Goal: Information Seeking & Learning: Learn about a topic

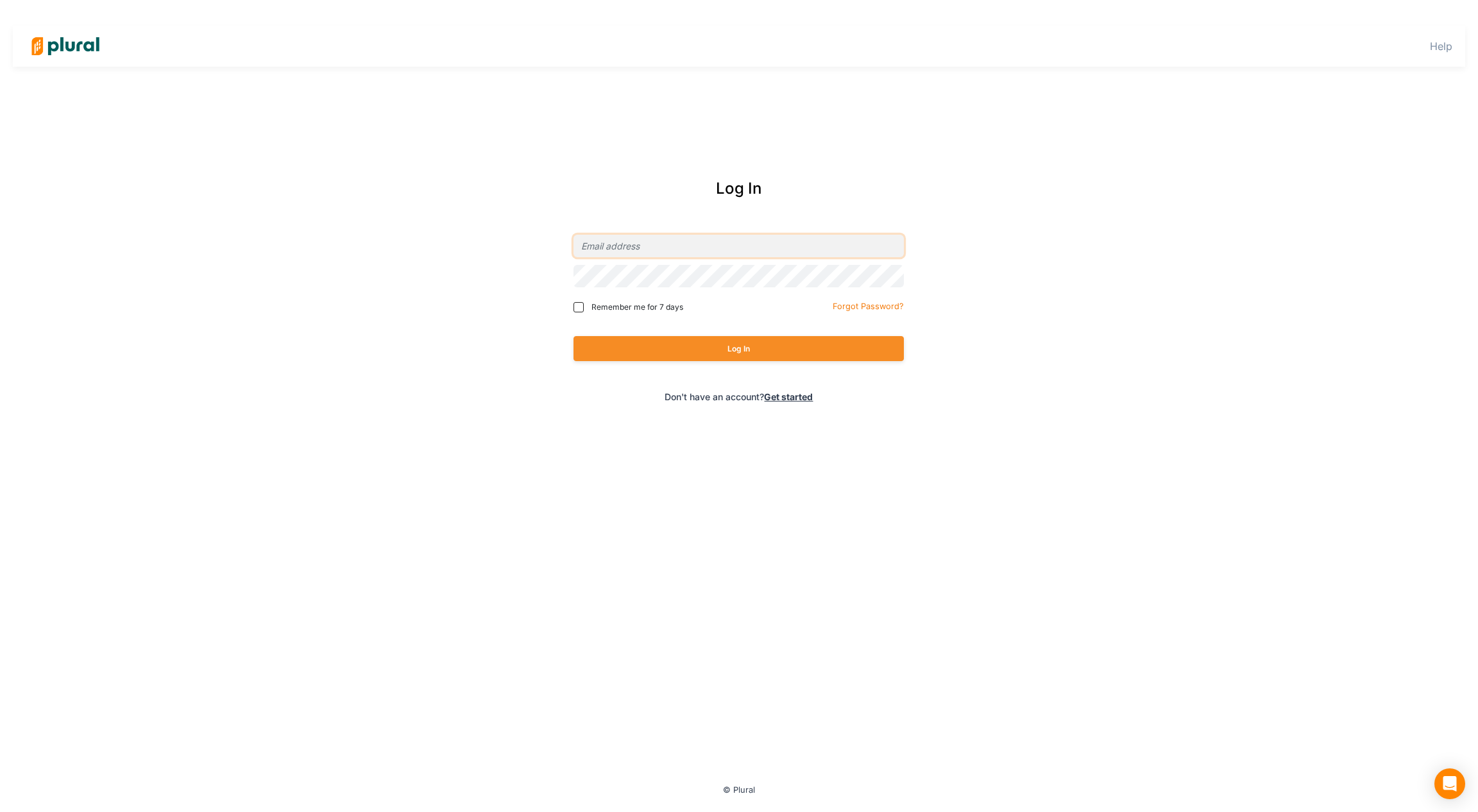
click at [758, 236] on input "email" at bounding box center [738, 245] width 330 height 22
type input "[PERSON_NAME][EMAIL_ADDRESS][DOMAIN_NAME]"
click at [719, 351] on button "Log In" at bounding box center [738, 348] width 330 height 25
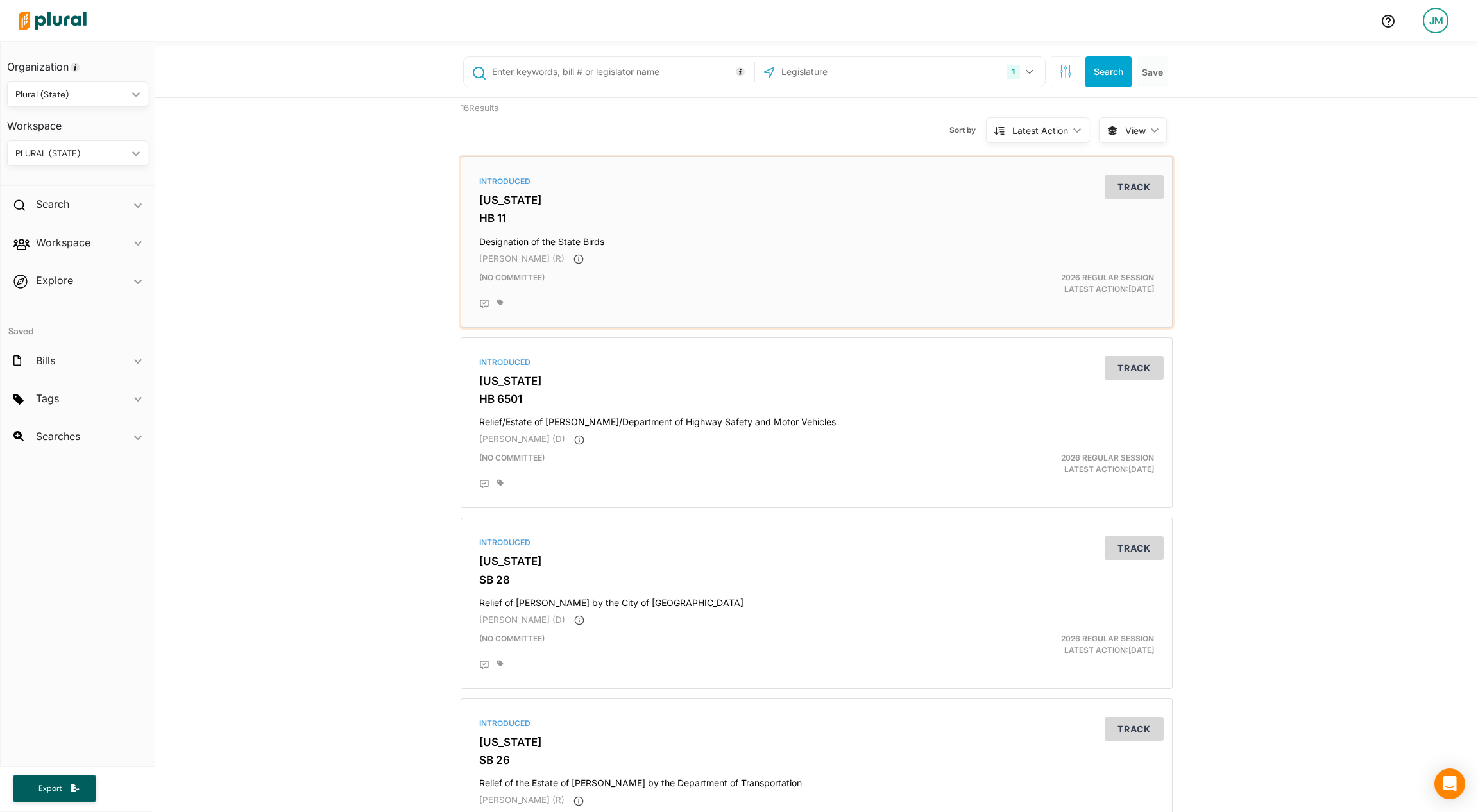
click at [479, 219] on h3 "HB 11" at bounding box center [816, 217] width 674 height 12
